Goal: Task Accomplishment & Management: Use online tool/utility

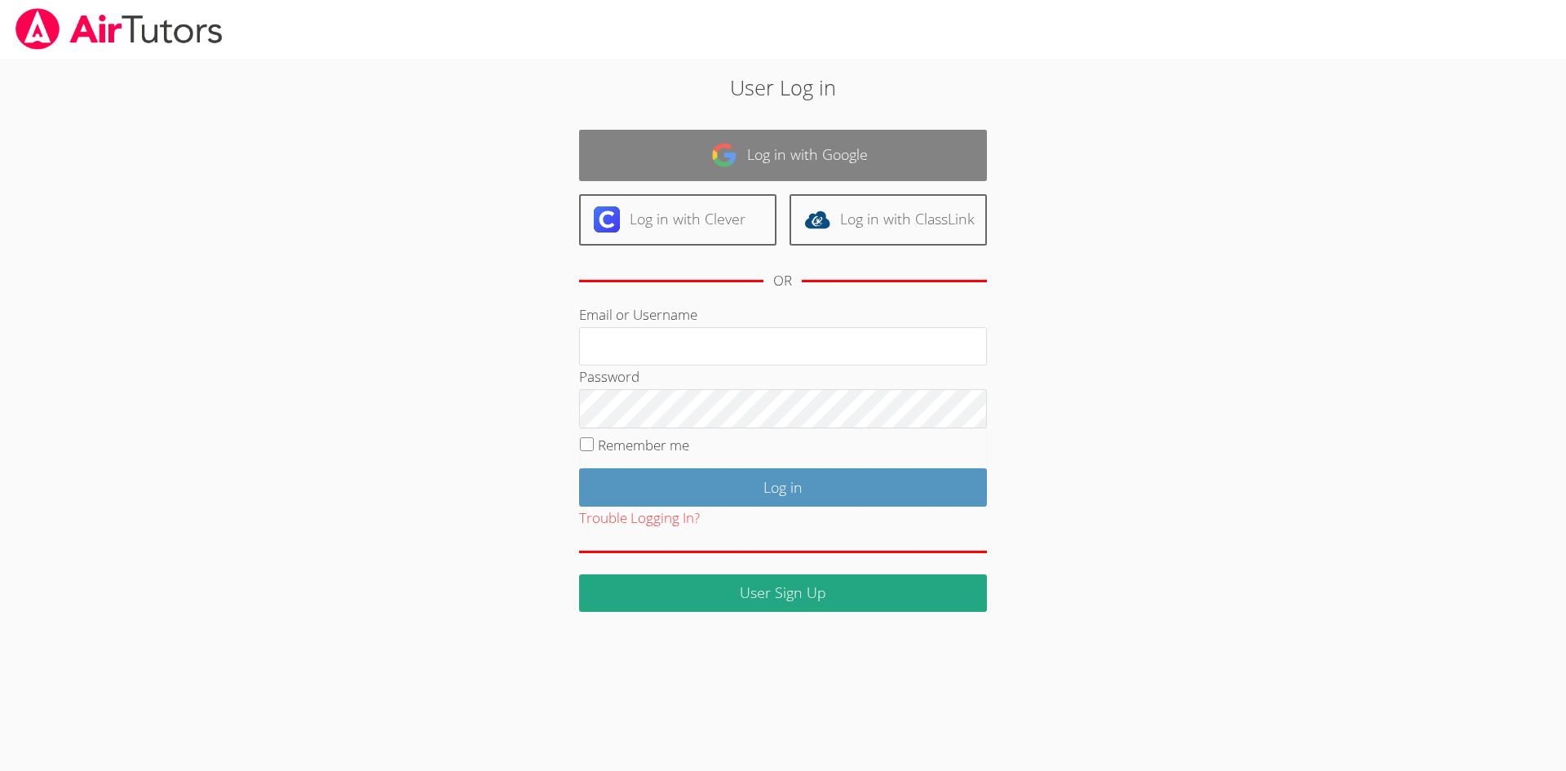
click at [815, 143] on link "Log in with Google" at bounding box center [783, 155] width 408 height 51
click at [772, 150] on link "Log in with Google" at bounding box center [783, 155] width 408 height 51
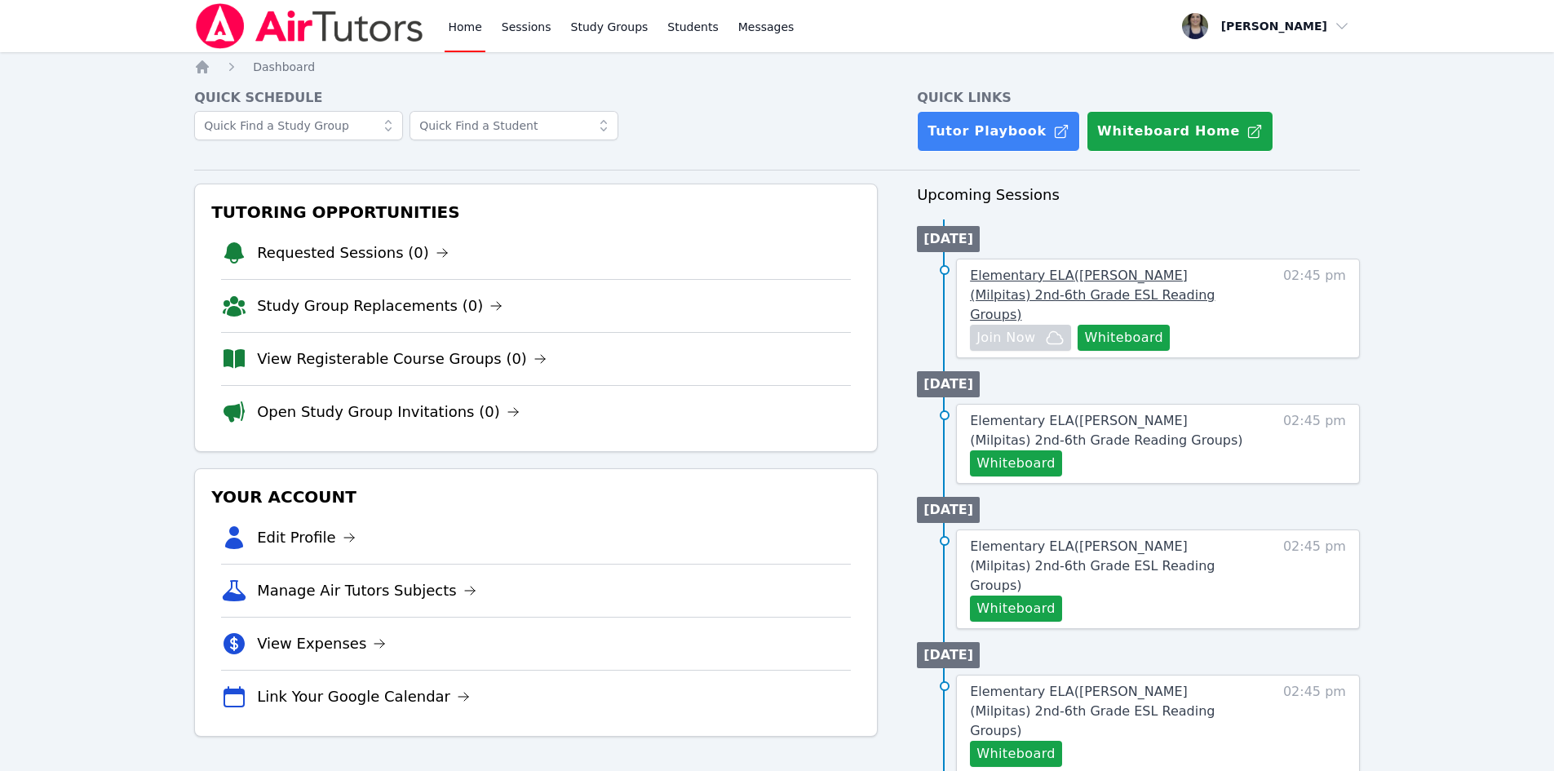
click at [1028, 277] on span "Elementary ELA ( Randall (Milpitas) 2nd-6th Grade ESL Reading Groups )" at bounding box center [1092, 295] width 245 height 55
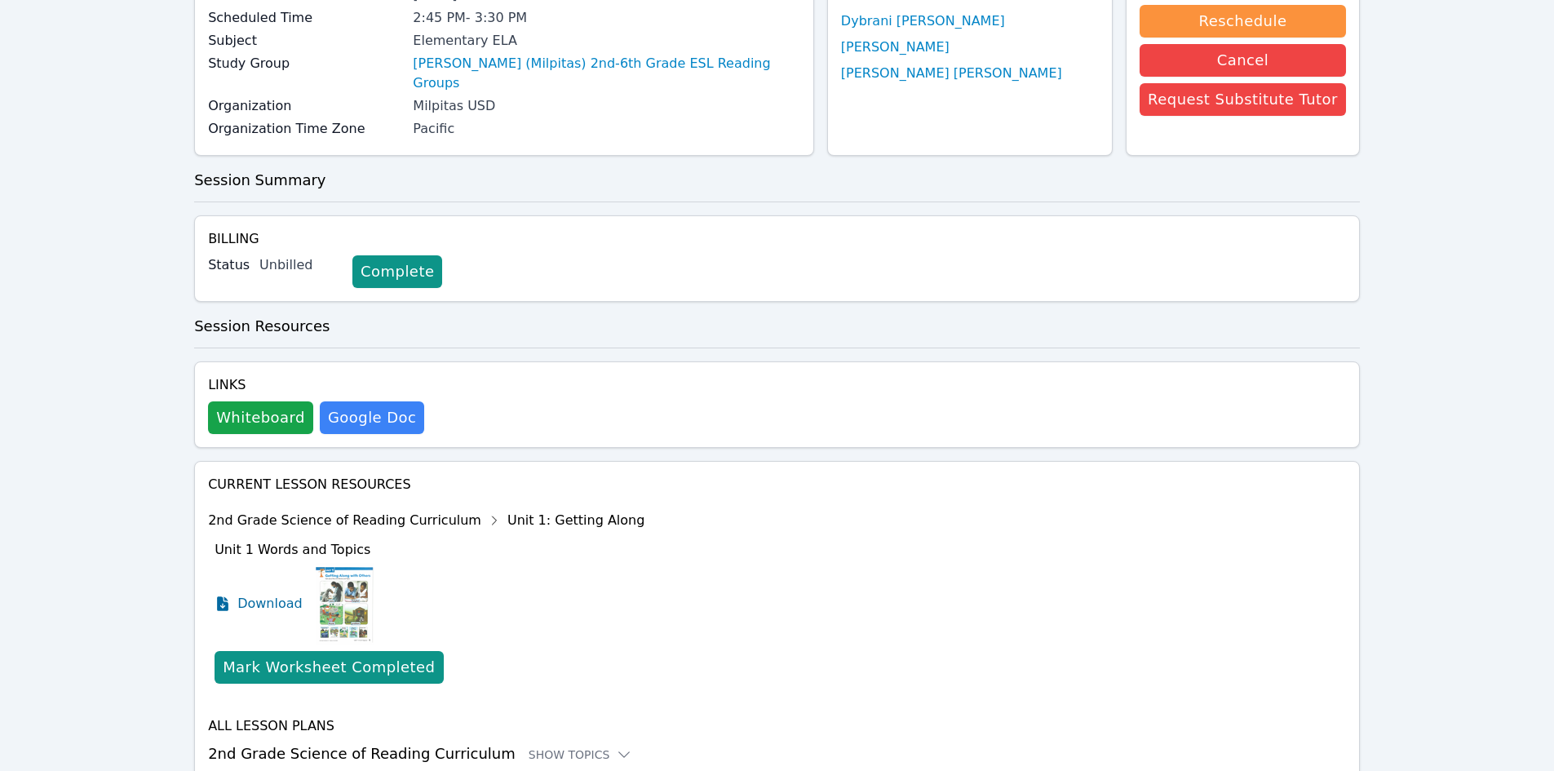
scroll to position [214, 0]
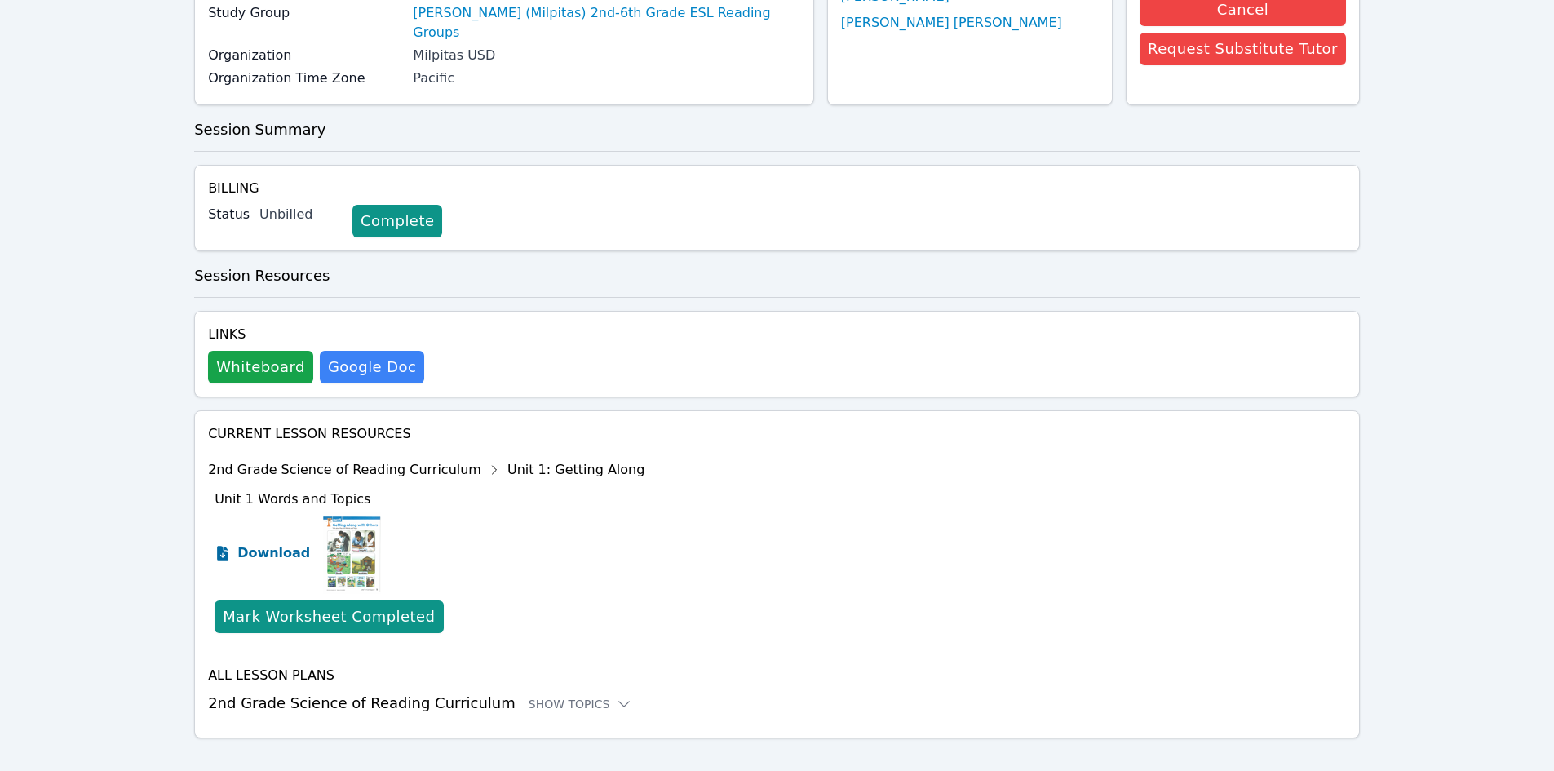
click at [255, 543] on span "Download" at bounding box center [273, 553] width 73 height 20
click at [285, 351] on button "Whiteboard" at bounding box center [260, 367] width 105 height 33
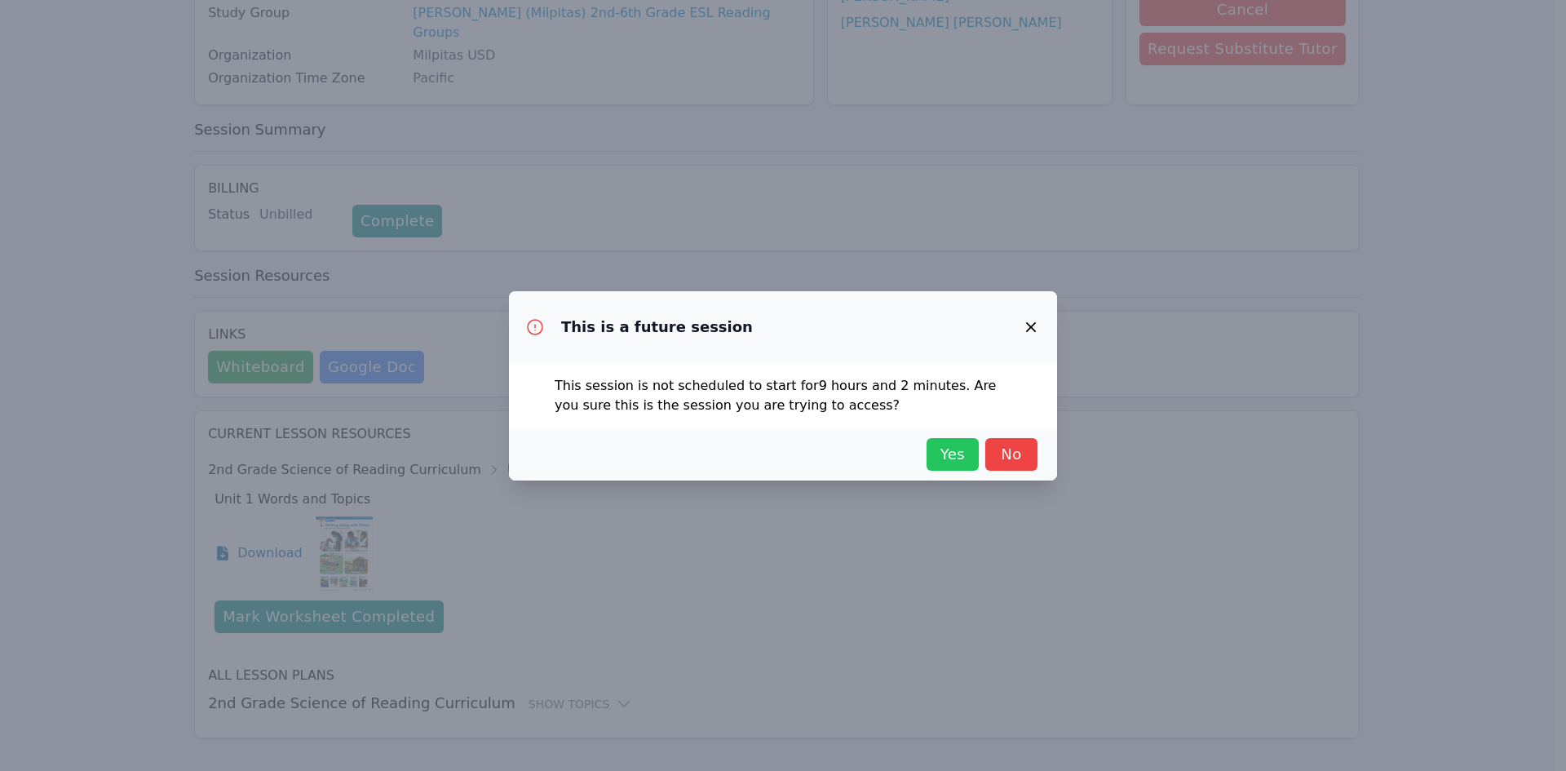
click at [950, 455] on span "Yes" at bounding box center [953, 454] width 36 height 23
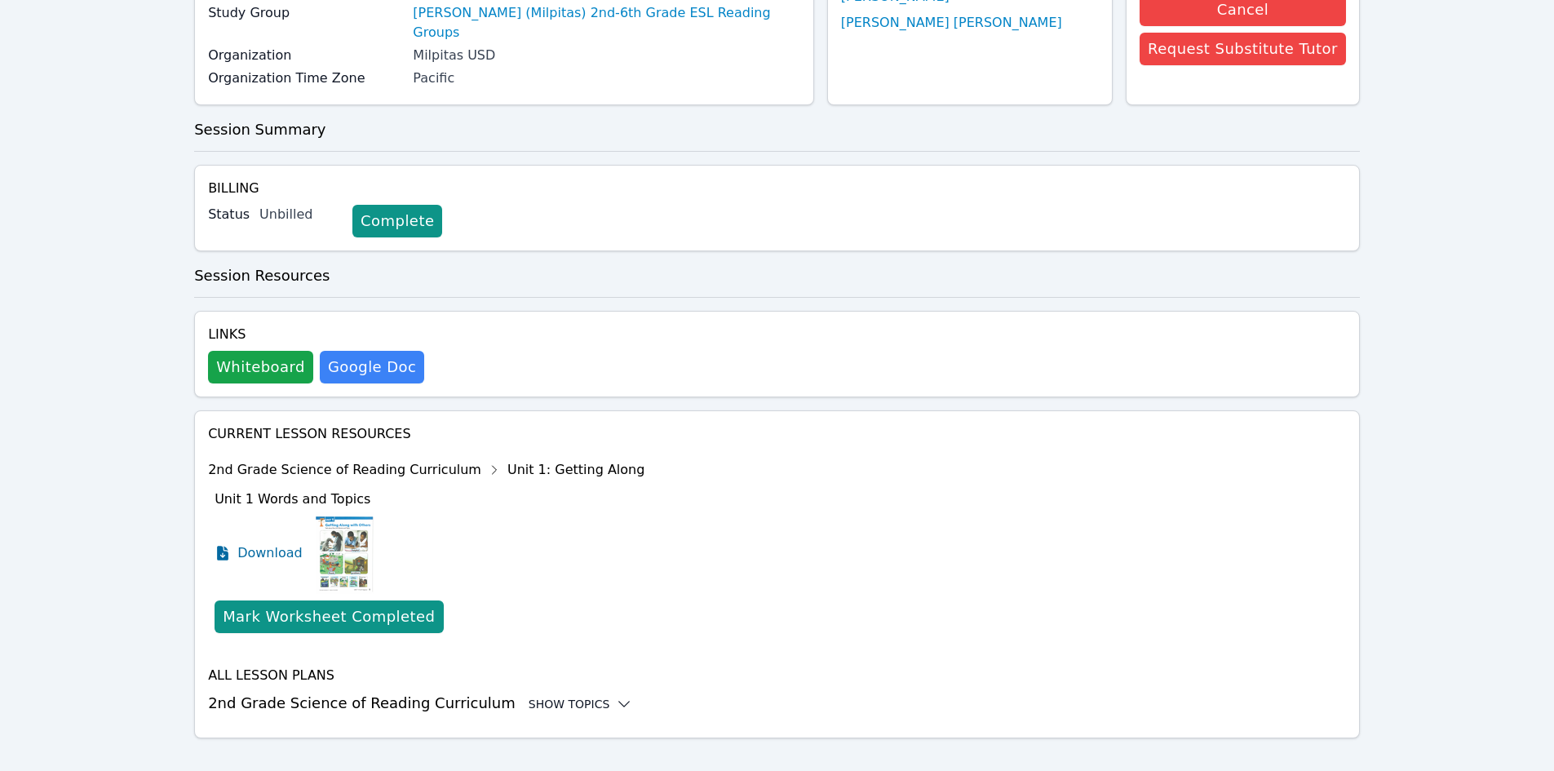
click at [566, 696] on div "Show Topics" at bounding box center [581, 704] width 104 height 16
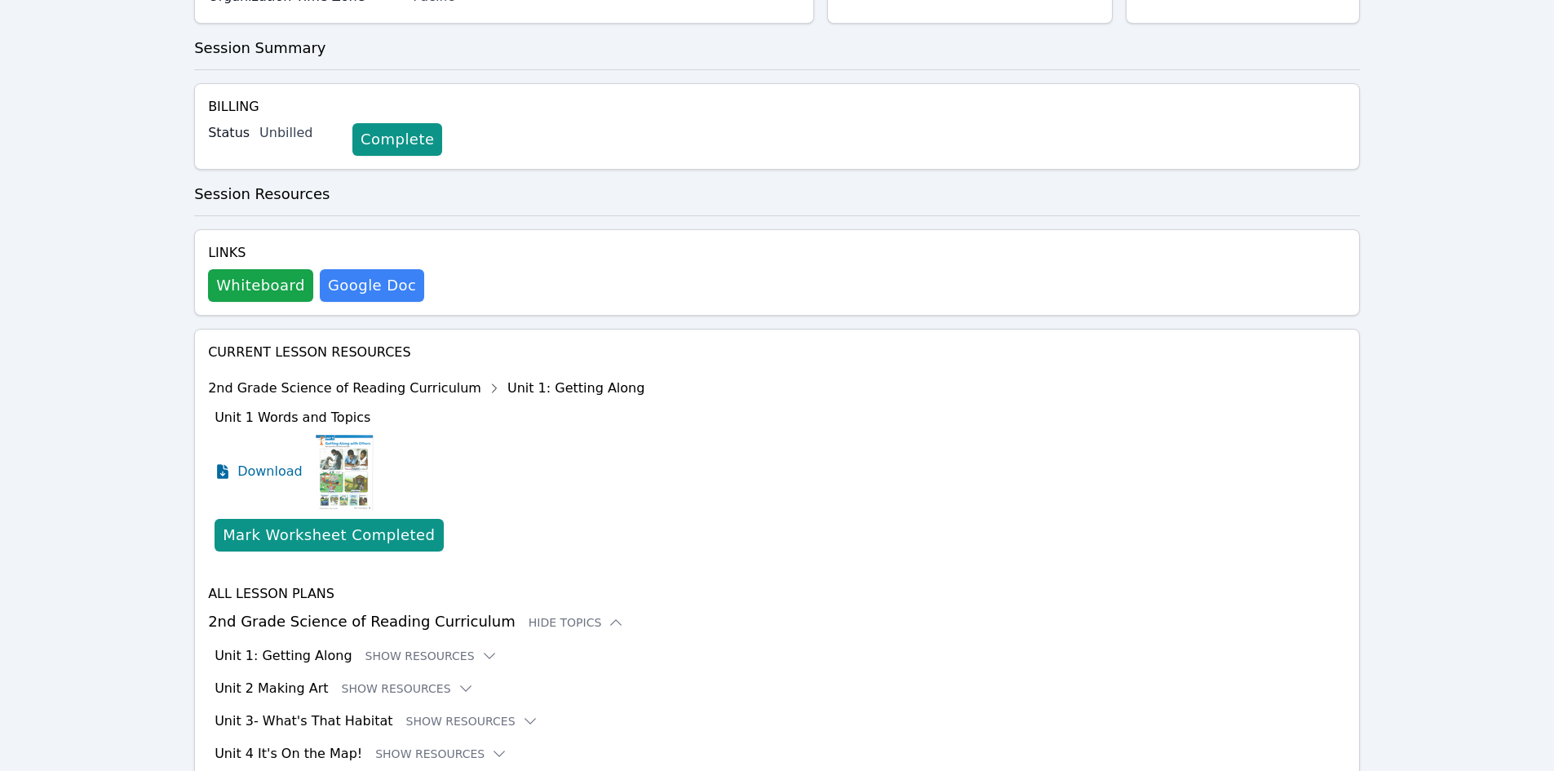
scroll to position [377, 0]
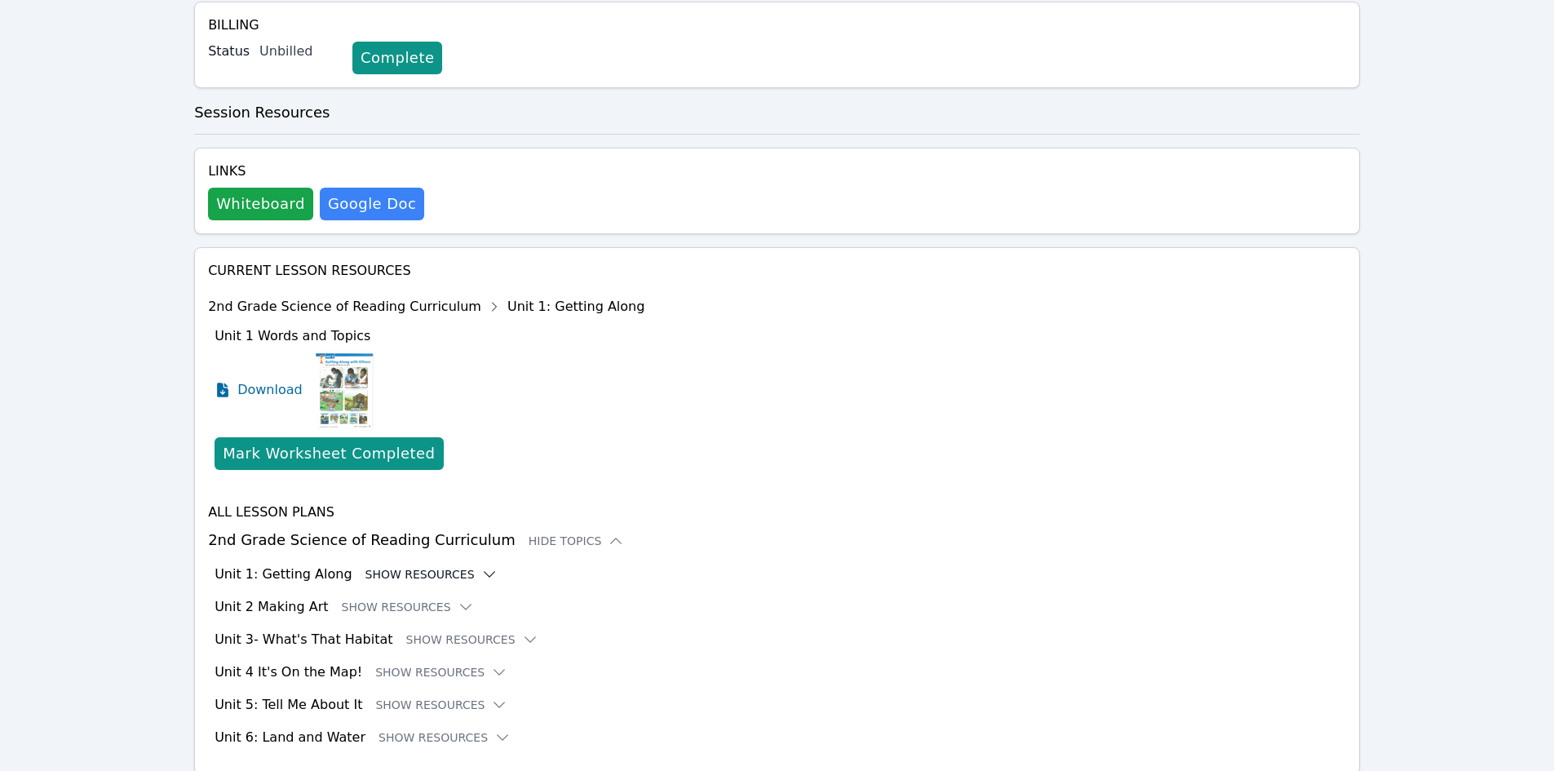
click at [481, 566] on icon at bounding box center [489, 574] width 16 height 16
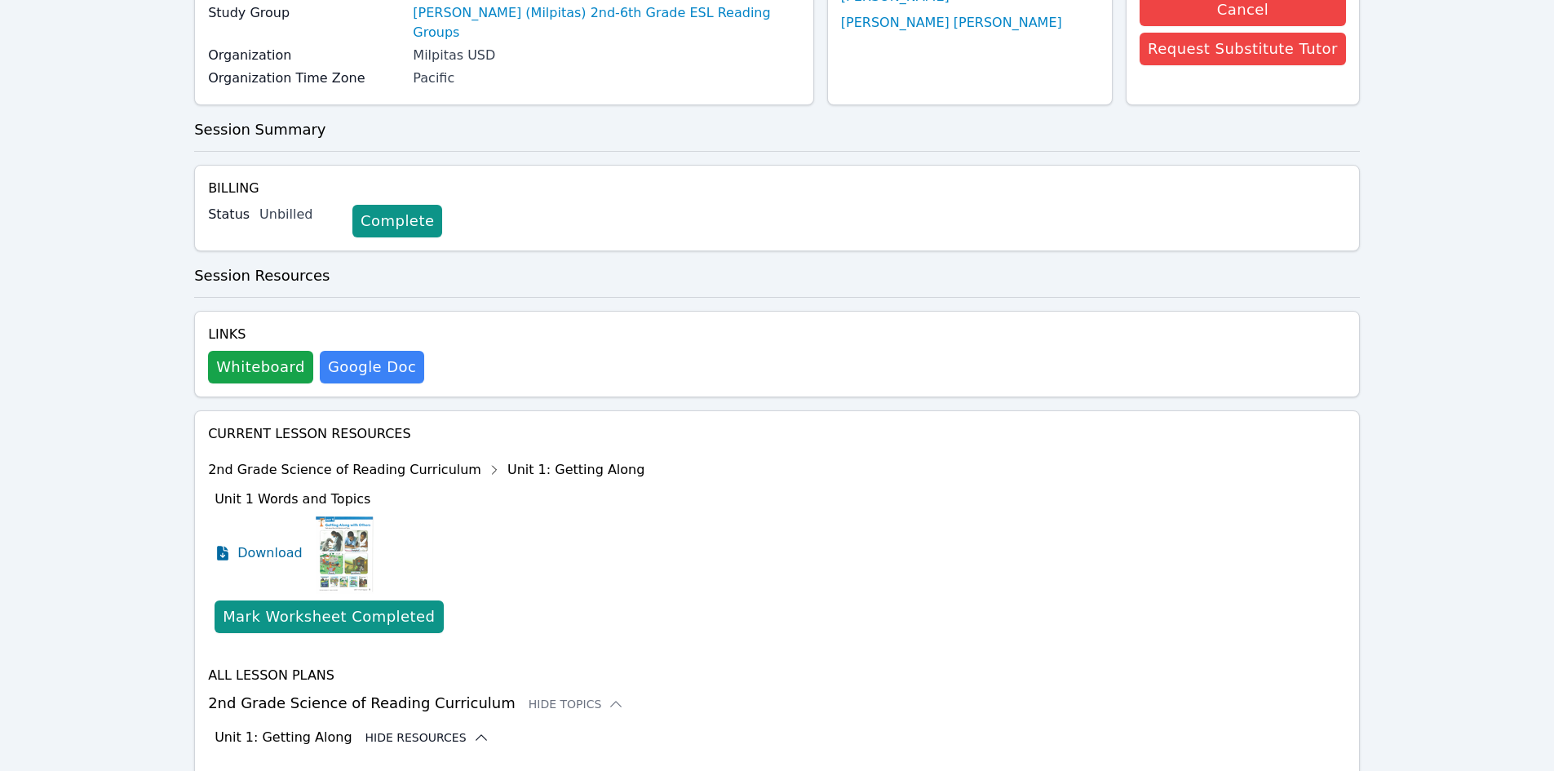
scroll to position [0, 0]
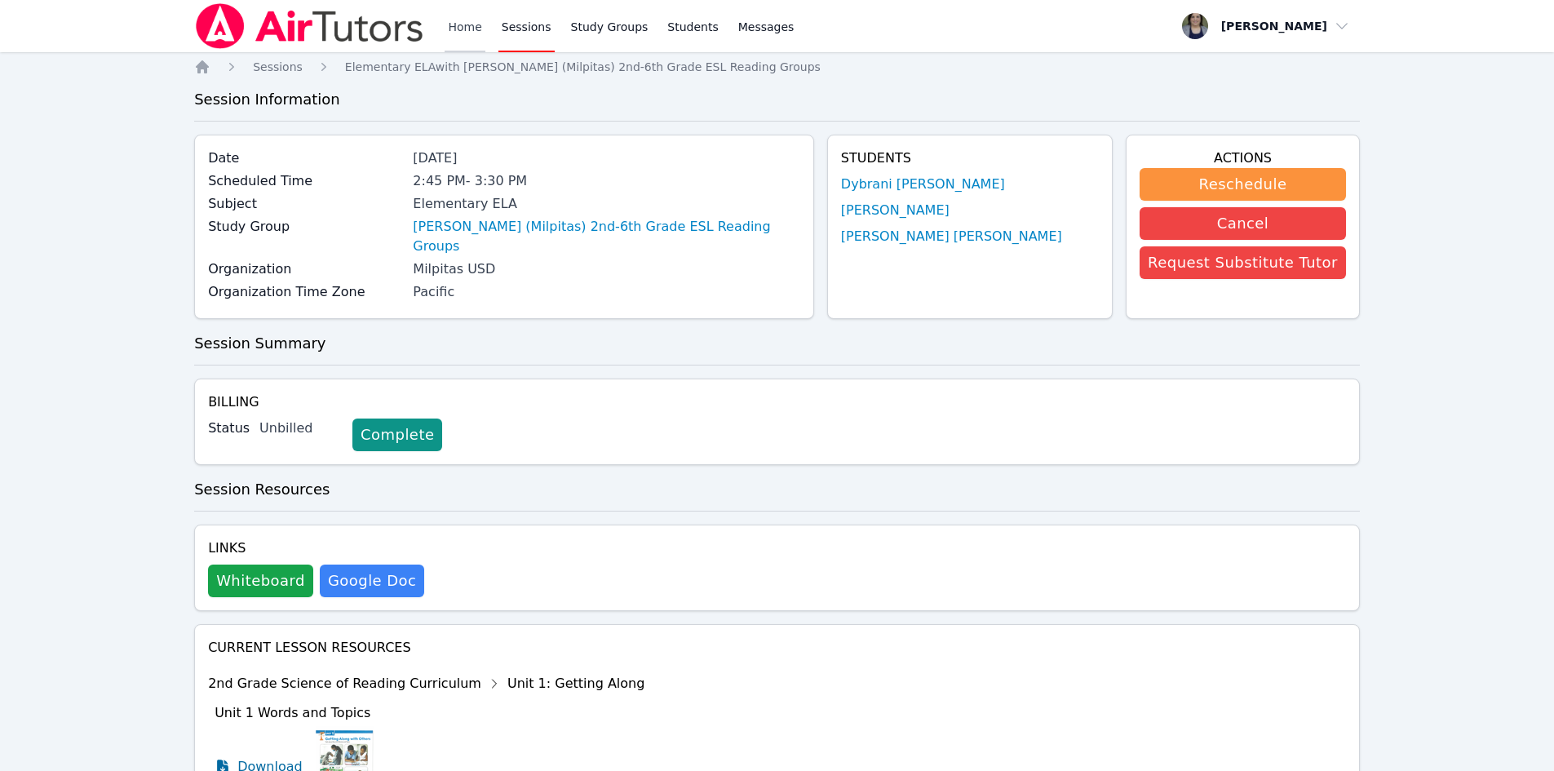
click at [464, 28] on link "Home" at bounding box center [465, 26] width 40 height 52
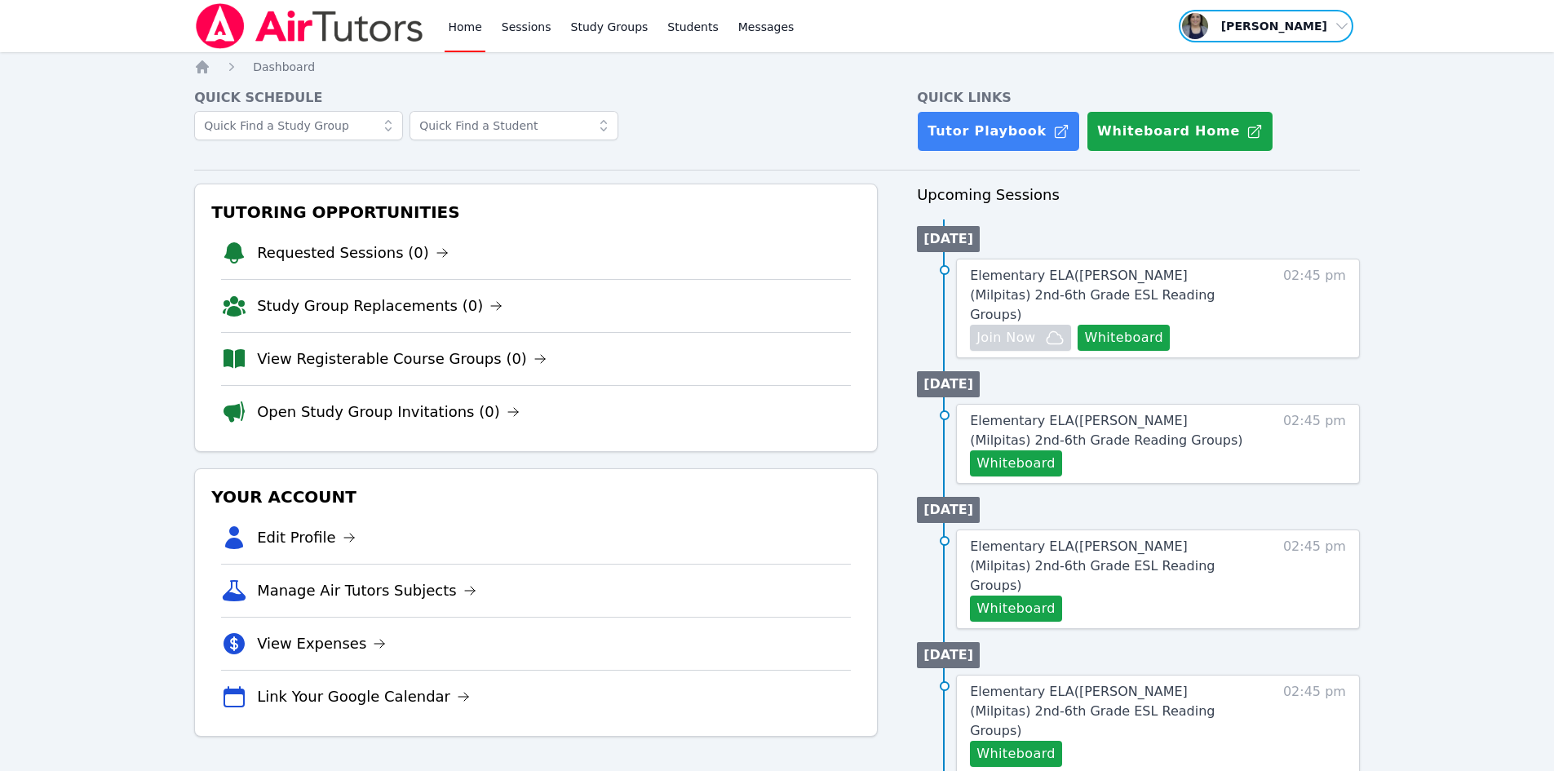
click at [1313, 23] on span "button" at bounding box center [1266, 26] width 178 height 36
